Goal: Feedback & Contribution: Submit feedback/report problem

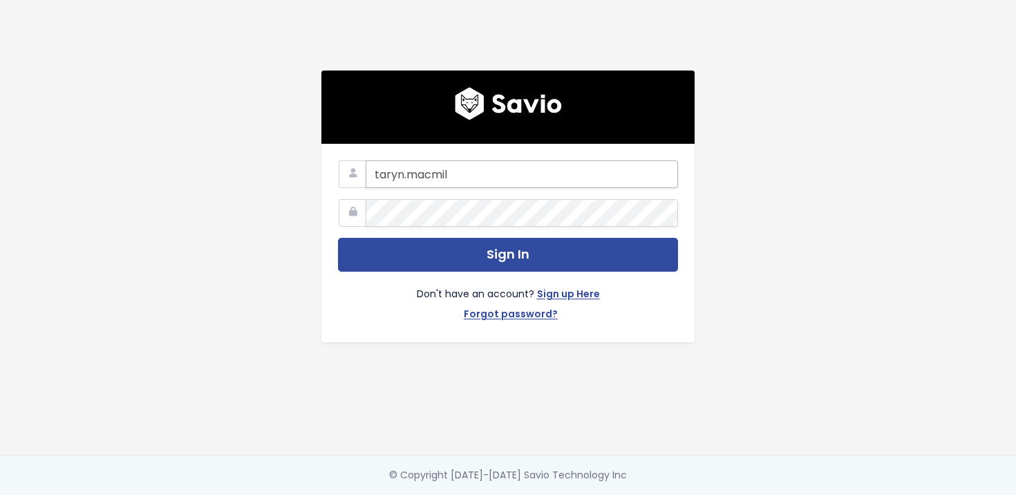
click at [647, 167] on input "taryn.macmil" at bounding box center [522, 174] width 313 height 28
click at [662, 494] on com-1password-button at bounding box center [508, 495] width 1016 height 0
type input "taryn.macmil"
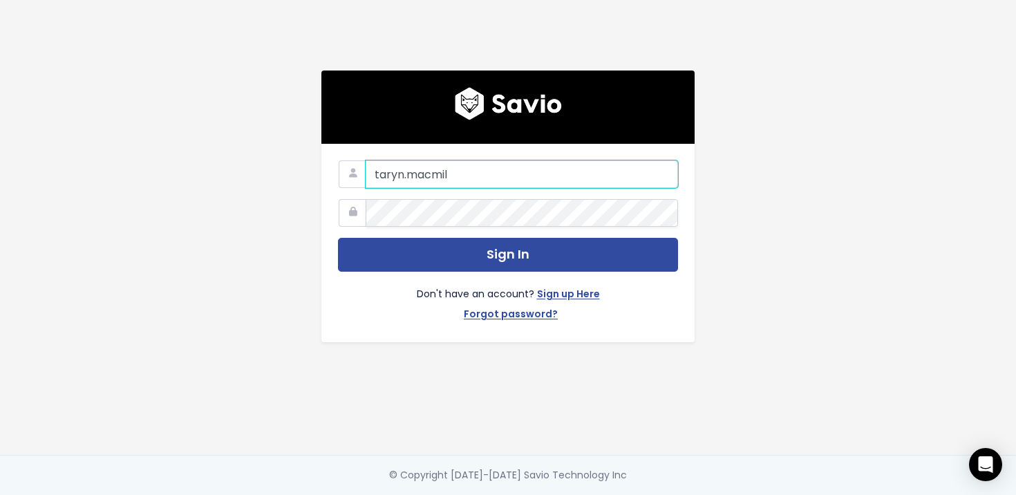
drag, startPoint x: 541, startPoint y: 166, endPoint x: 257, endPoint y: 166, distance: 284.2
click at [257, 166] on div "taryn.macmil Sign In Don't have an account? Sign up Here Forgot password?" at bounding box center [508, 227] width 788 height 455
click at [400, 166] on input "email" at bounding box center [522, 174] width 313 height 28
type input "taryn.macmillan@liferaftinc.com"
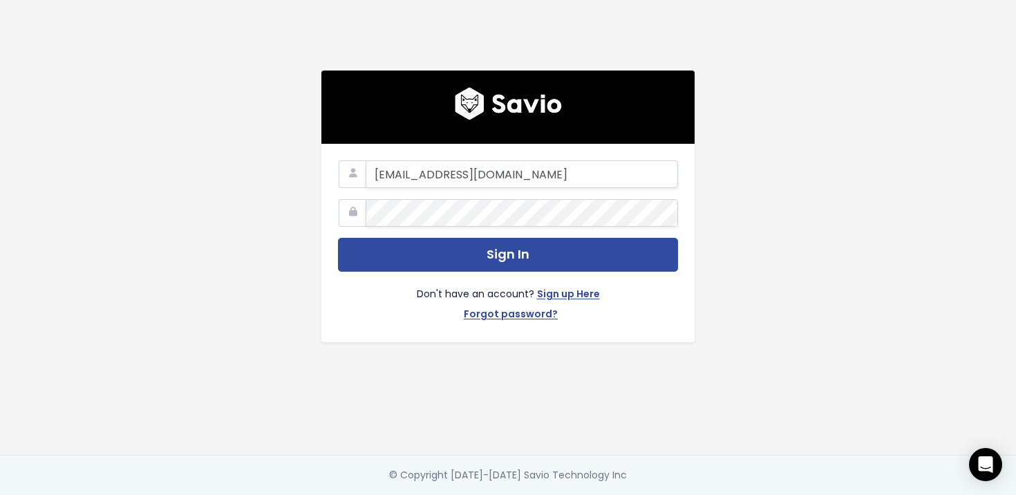
click at [682, 258] on div "taryn.macmillan@liferaftinc.com Sign In Don't have an account? Sign up Here For…" at bounding box center [508, 243] width 373 height 198
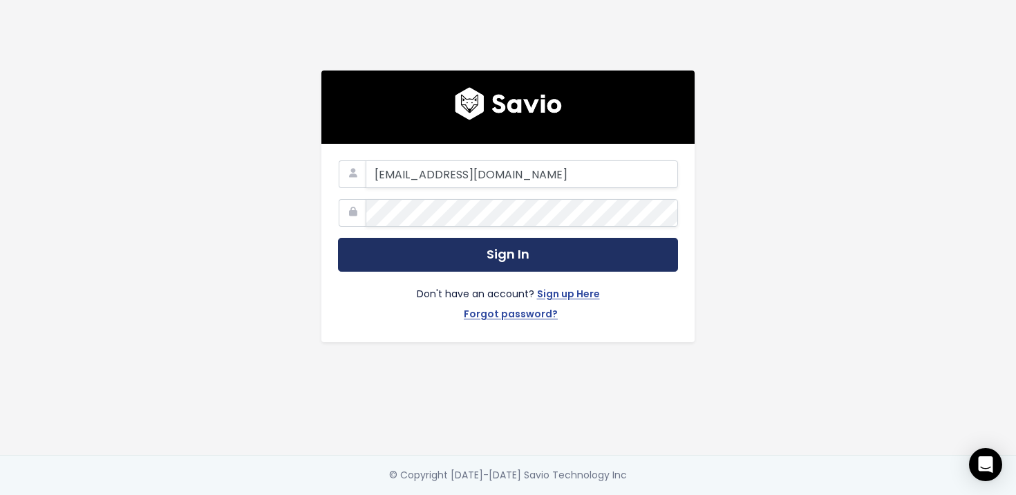
click at [618, 261] on button "Sign In" at bounding box center [508, 255] width 340 height 34
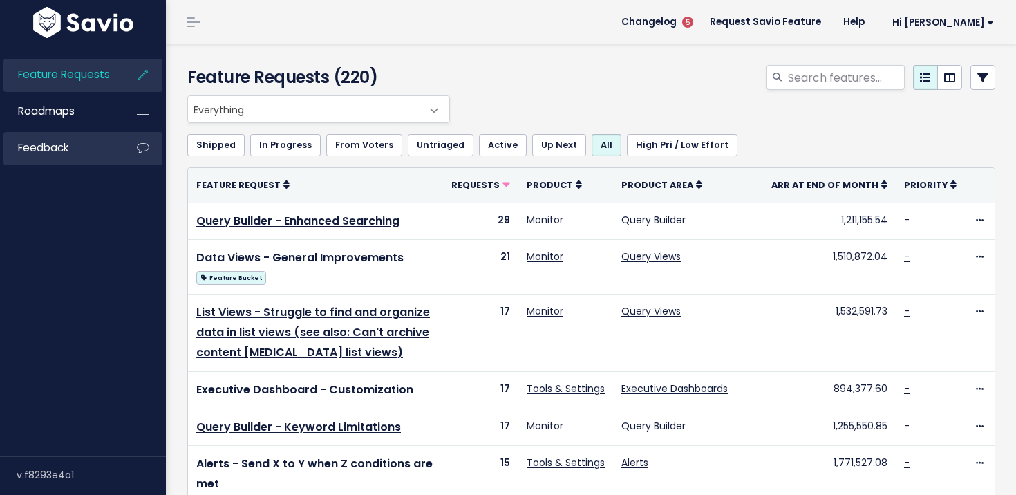
click at [80, 140] on link "Feedback" at bounding box center [58, 148] width 111 height 32
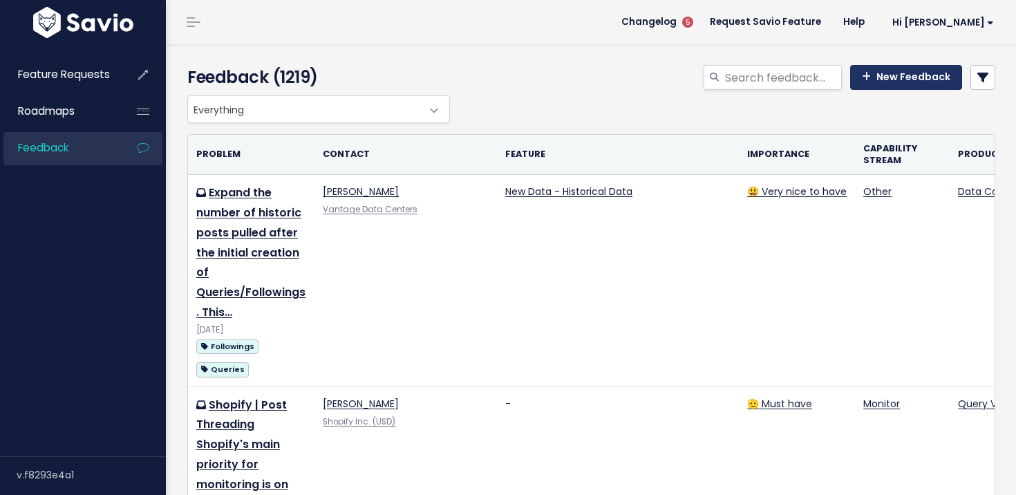
click at [918, 68] on link "New Feedback" at bounding box center [906, 77] width 112 height 25
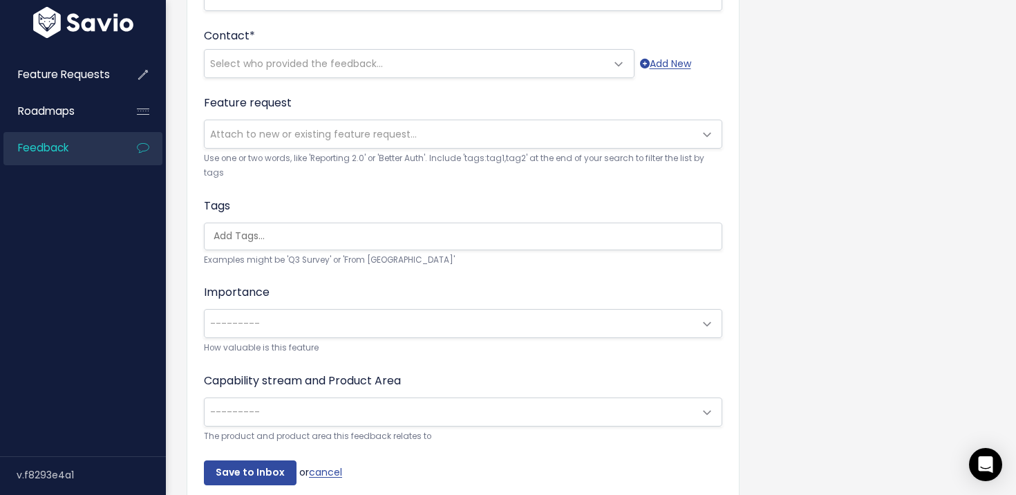
scroll to position [455, 0]
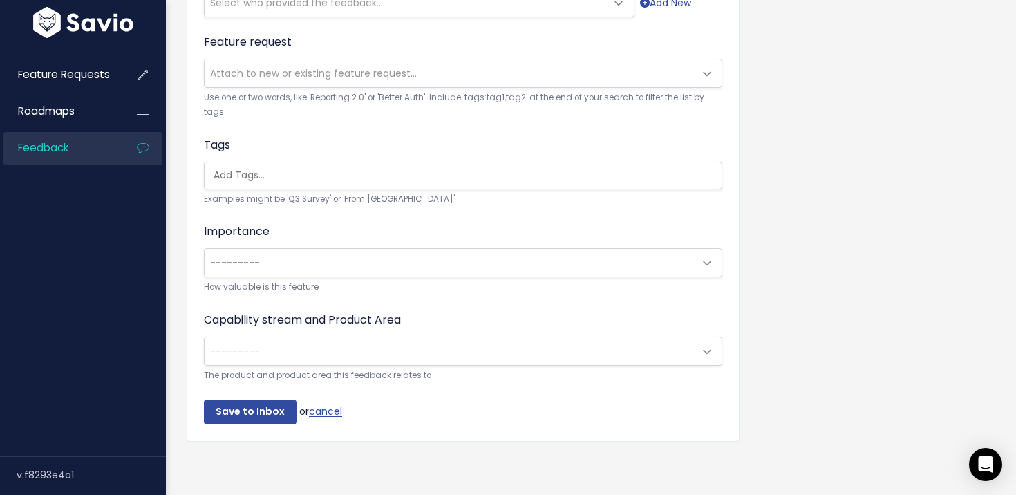
click at [83, 145] on link "Feedback" at bounding box center [58, 148] width 111 height 32
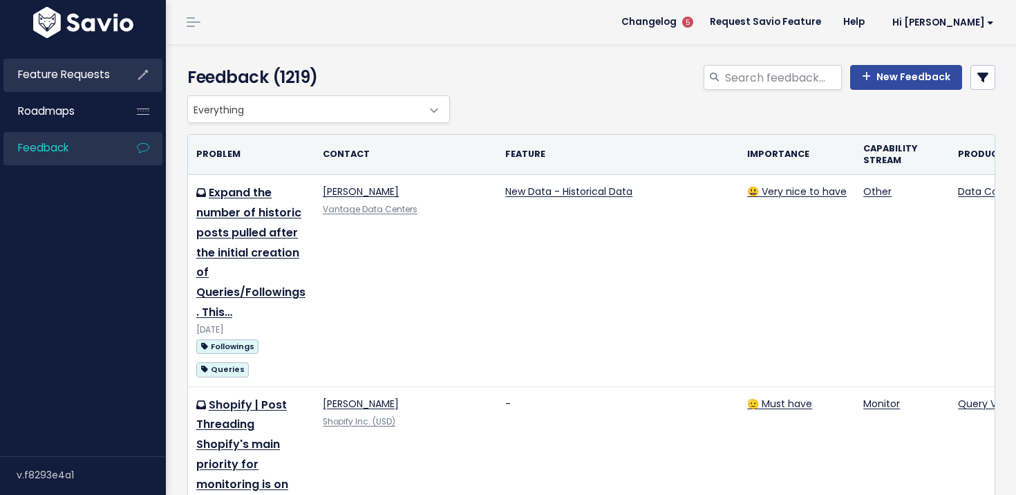
click at [86, 82] on span "Feature Requests" at bounding box center [64, 74] width 92 height 15
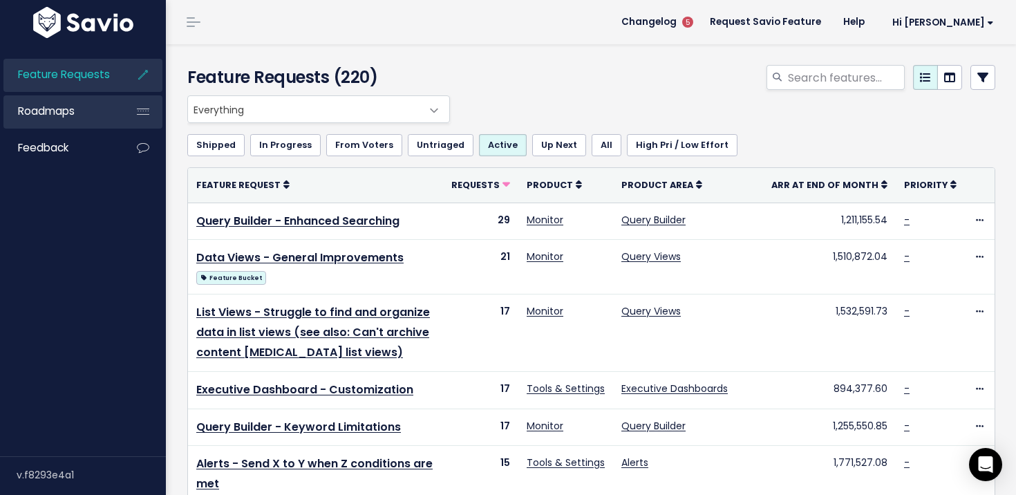
click at [102, 105] on link "Roadmaps" at bounding box center [58, 111] width 111 height 32
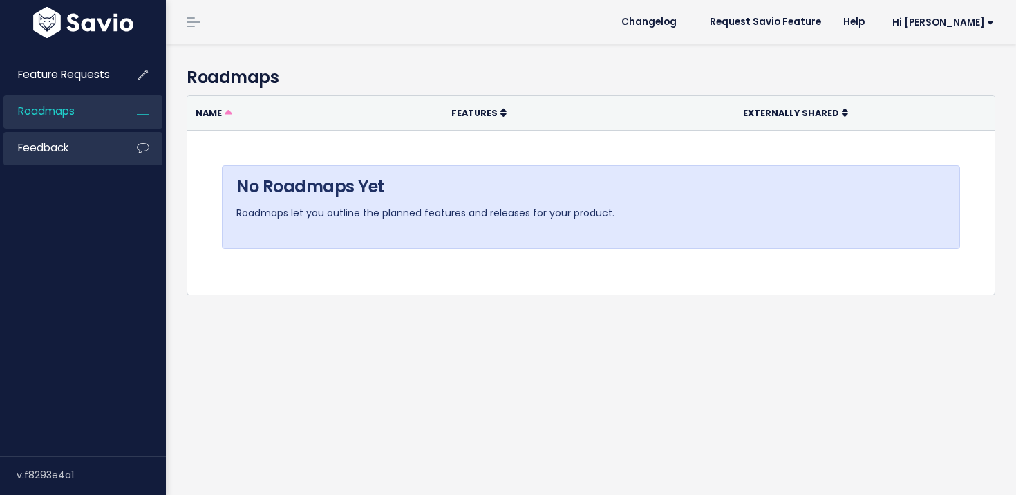
click at [103, 144] on link "Feedback" at bounding box center [58, 148] width 111 height 32
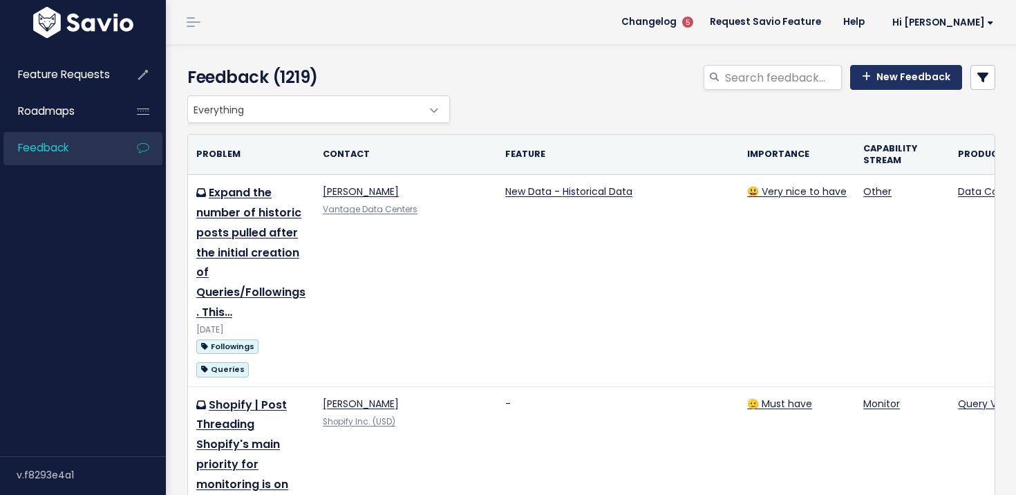
click at [904, 81] on link "New Feedback" at bounding box center [906, 77] width 112 height 25
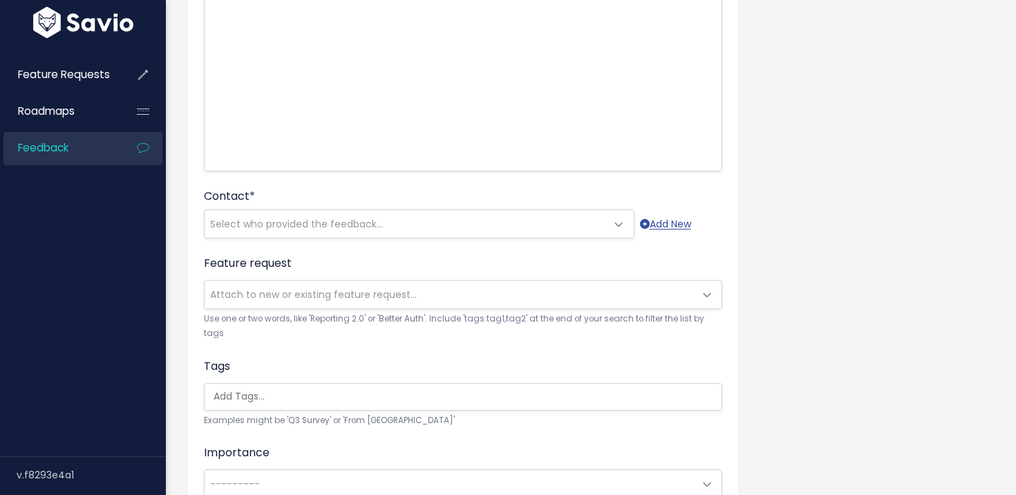
scroll to position [335, 0]
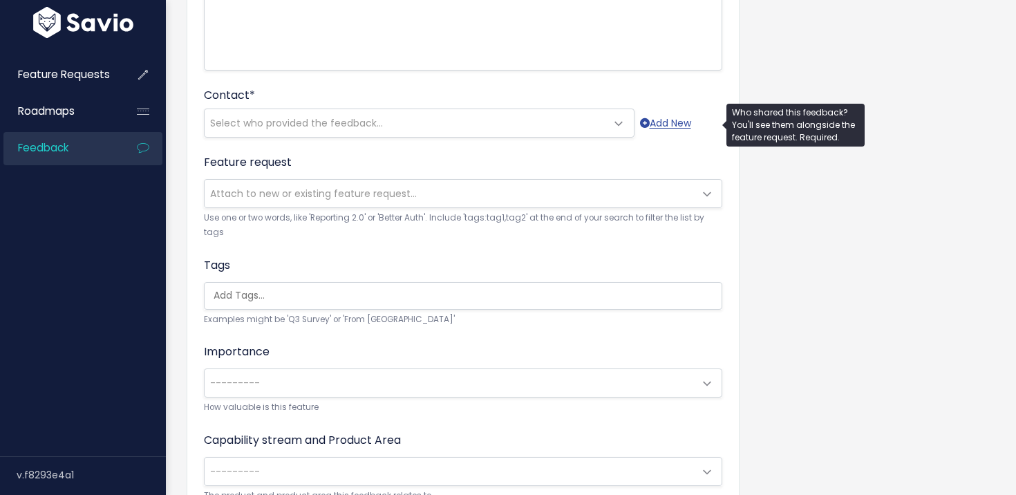
click at [313, 127] on span "Select who provided the feedback..." at bounding box center [296, 123] width 173 height 14
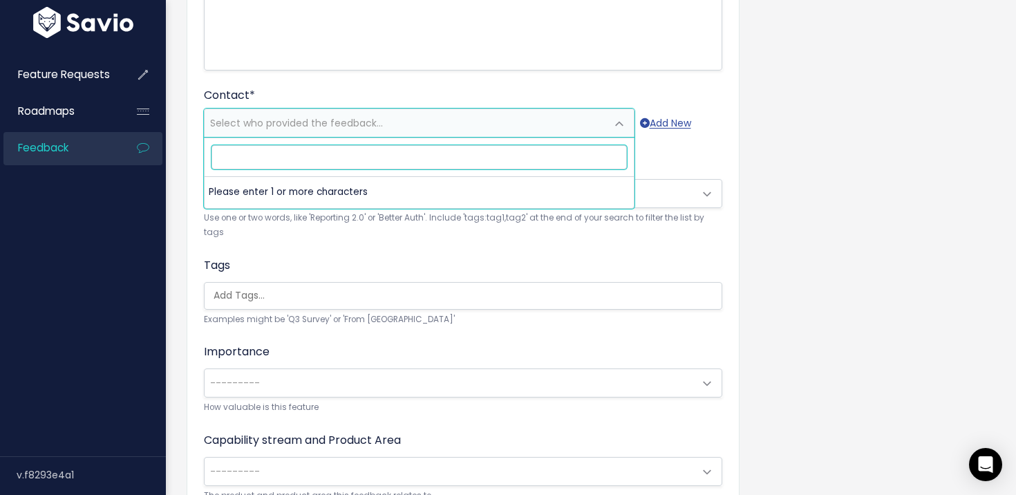
paste input "[EMAIL_ADDRESS][DOMAIN_NAME]"
type input "[EMAIL_ADDRESS][DOMAIN_NAME]"
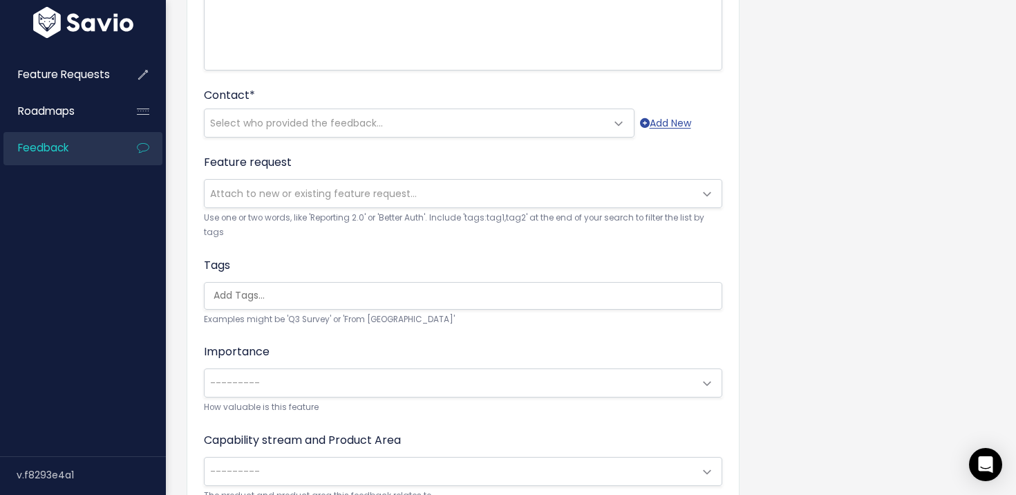
click at [729, 81] on div "Customer Problem * | | | | The problem this customer has is (include verbatim i…" at bounding box center [463, 167] width 553 height 790
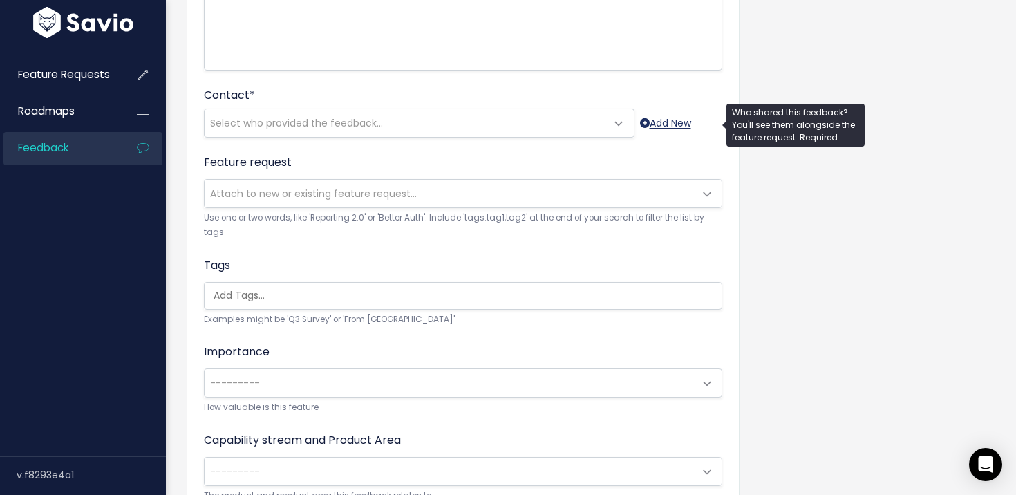
click at [685, 126] on link "Add New" at bounding box center [665, 123] width 51 height 17
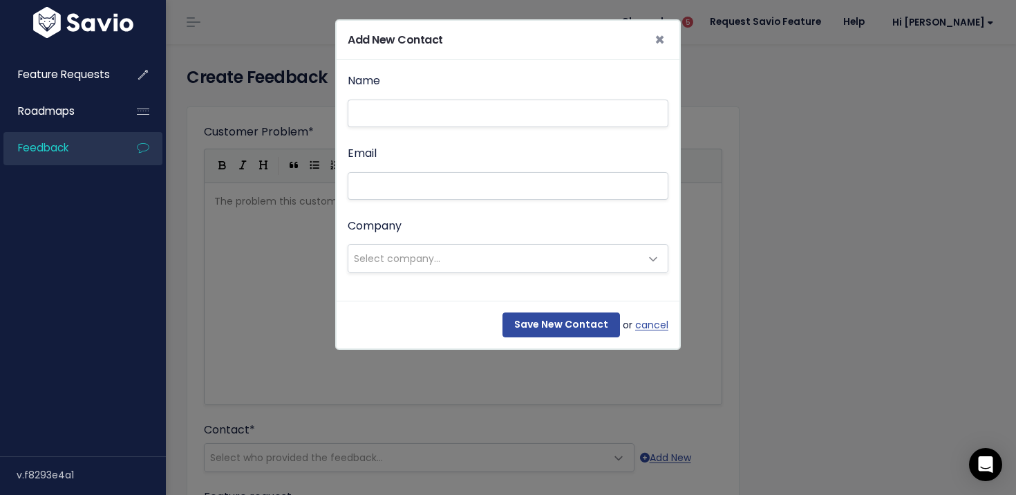
click at [403, 257] on span "Select company..." at bounding box center [397, 259] width 86 height 14
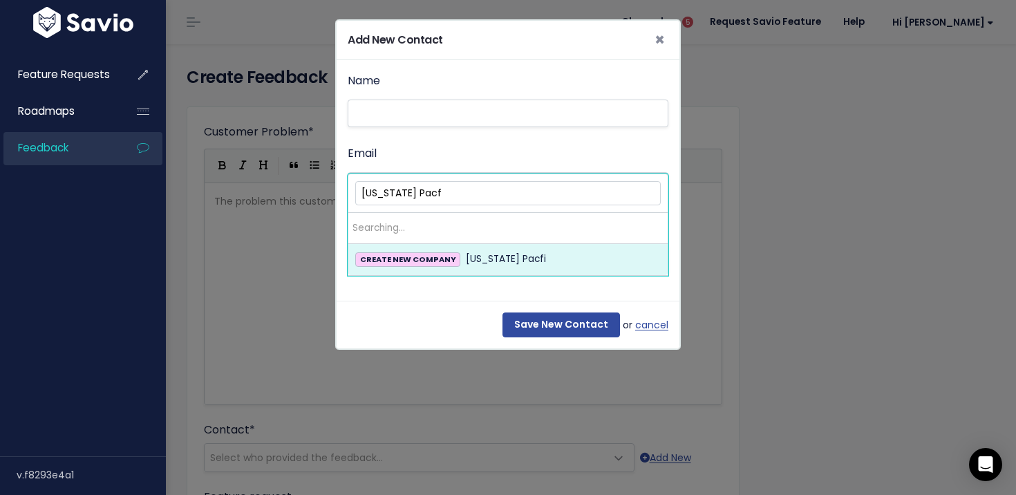
type input "[US_STATE] Pac"
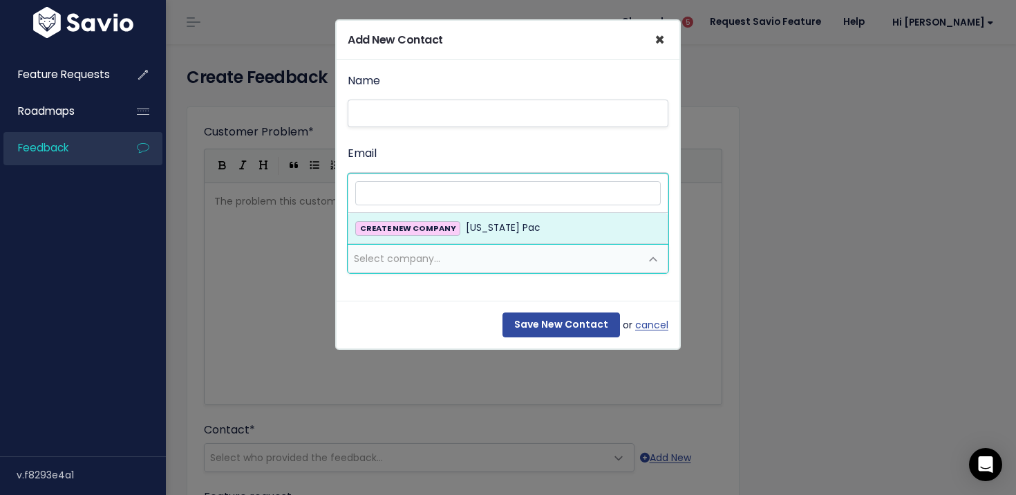
click at [662, 41] on span "×" at bounding box center [660, 39] width 10 height 23
